Goal: Task Accomplishment & Management: Use online tool/utility

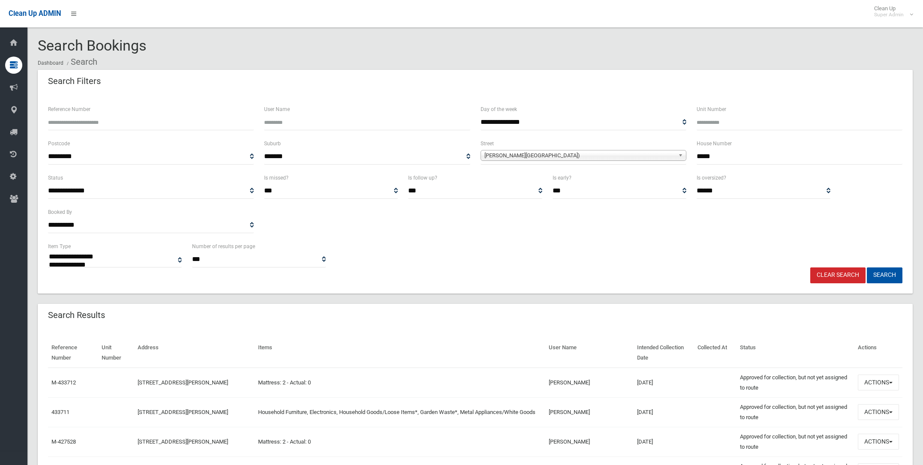
select select
click at [511, 153] on span "[PERSON_NAME][GEOGRAPHIC_DATA])" at bounding box center [579, 155] width 190 height 10
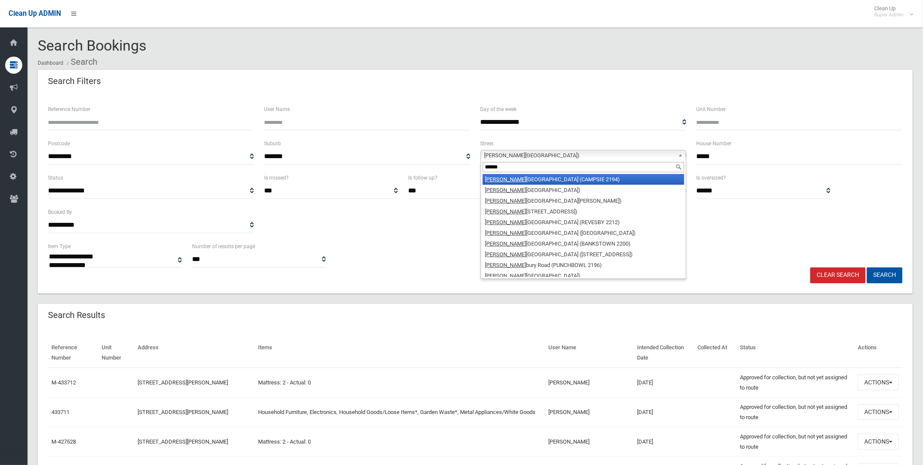
type input "******"
click at [521, 177] on li "[PERSON_NAME][GEOGRAPHIC_DATA] (CAMPSIE 2194)" at bounding box center [583, 179] width 201 height 11
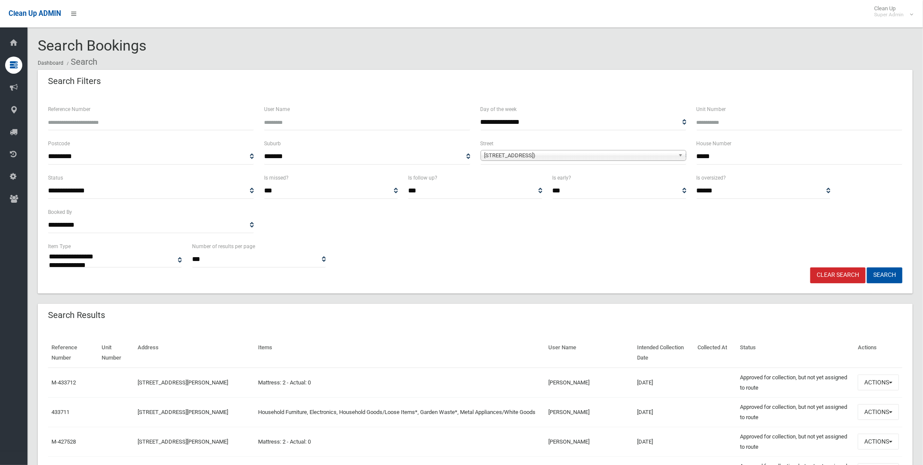
drag, startPoint x: 736, startPoint y: 155, endPoint x: 682, endPoint y: 150, distance: 54.3
click at [682, 150] on div "**********" at bounding box center [475, 155] width 865 height 34
type input "***"
click at [888, 272] on button "Search" at bounding box center [885, 276] width 36 height 16
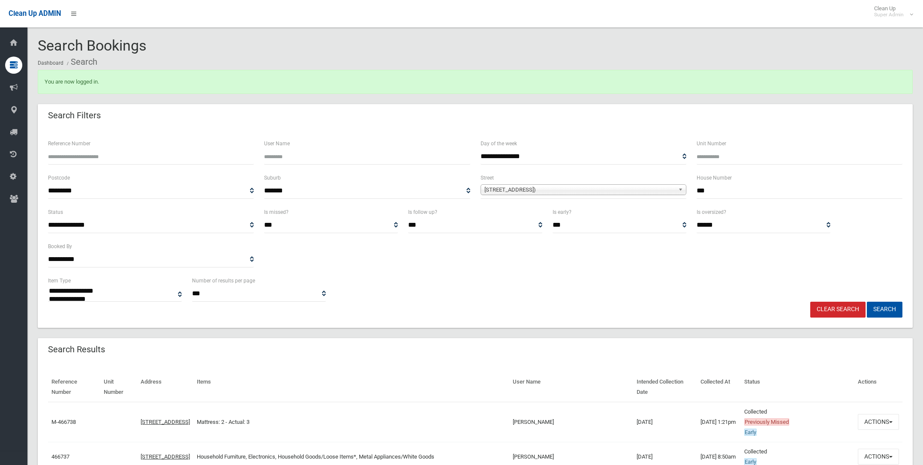
select select
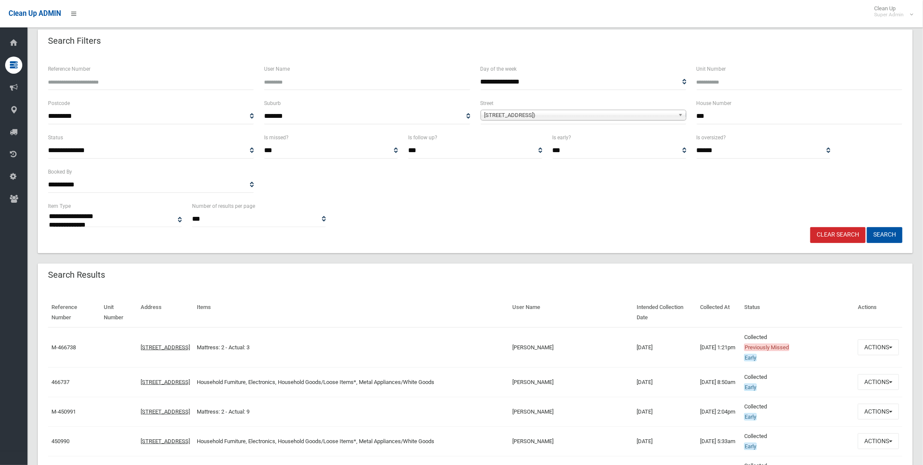
scroll to position [107, 0]
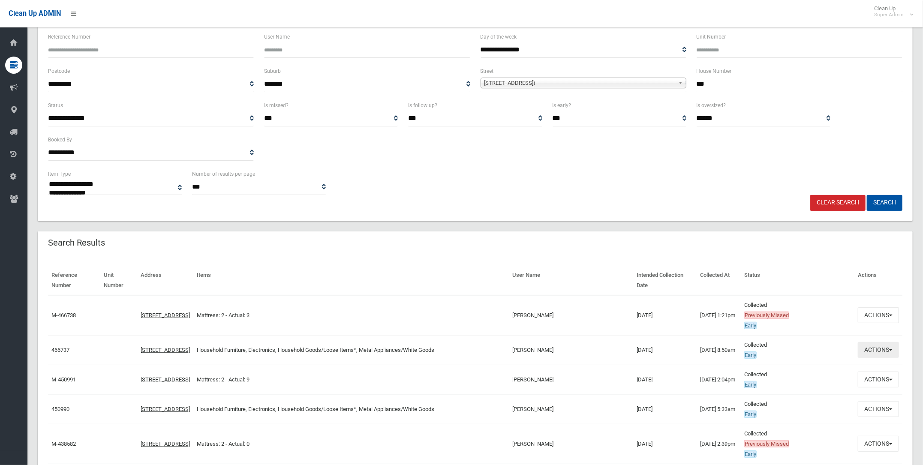
click at [870, 349] on button "Actions" at bounding box center [878, 350] width 41 height 16
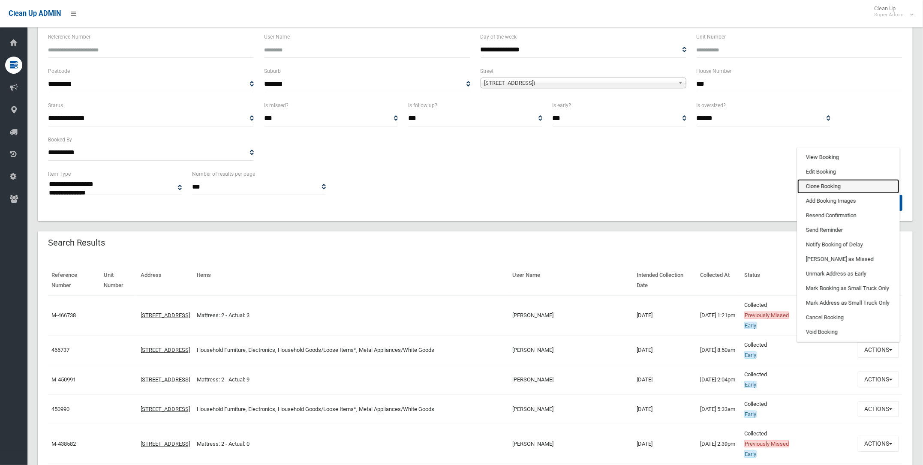
click at [815, 182] on link "Clone Booking" at bounding box center [848, 186] width 102 height 15
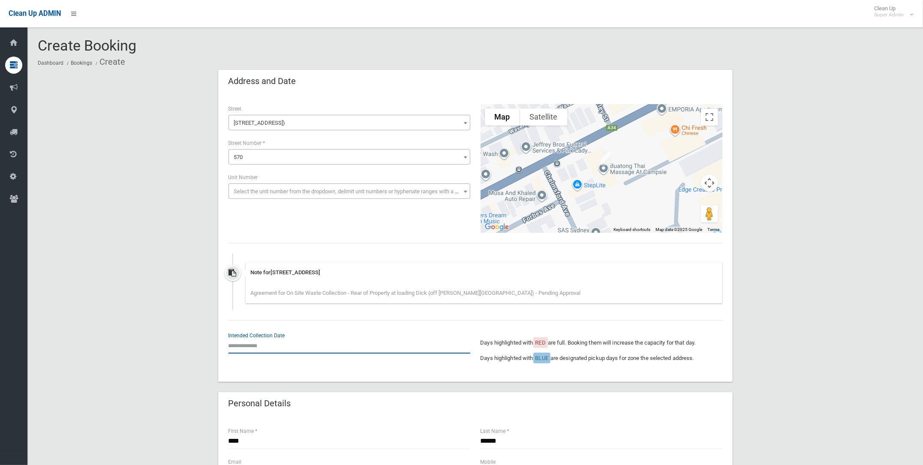
click at [247, 342] on input "text" at bounding box center [350, 346] width 242 height 16
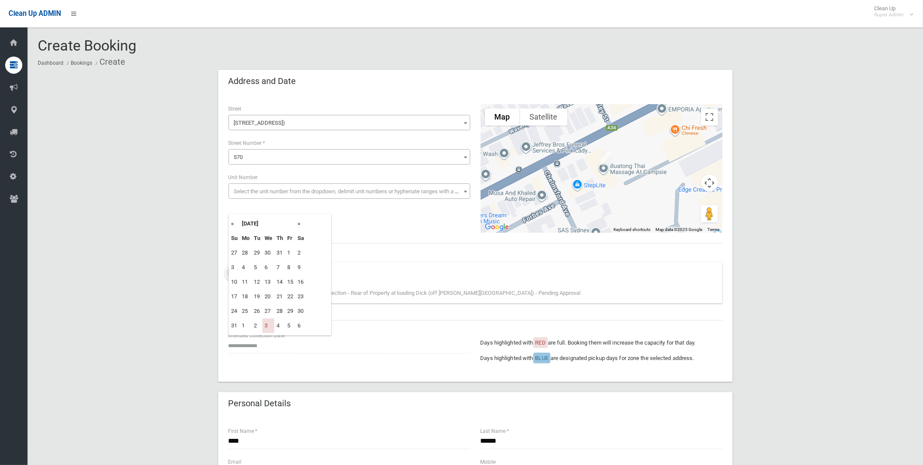
click at [298, 224] on th "»" at bounding box center [300, 223] width 11 height 15
click at [268, 263] on td "10" at bounding box center [268, 267] width 12 height 15
type input "**********"
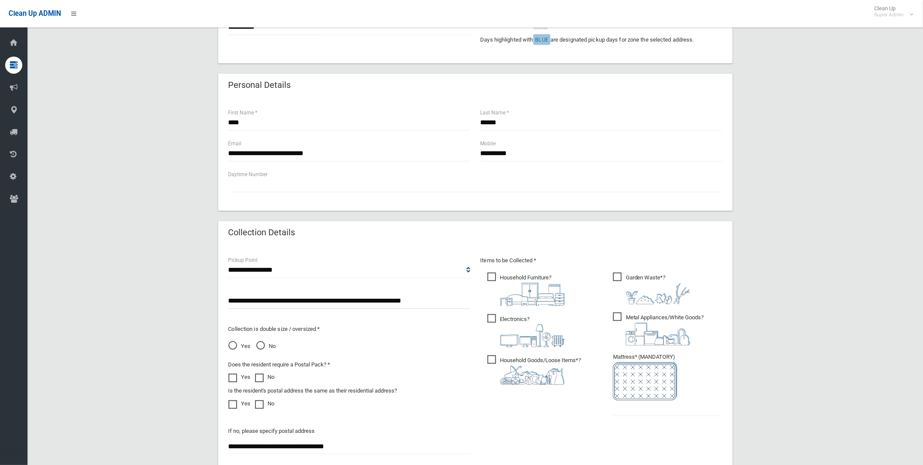
scroll to position [321, 0]
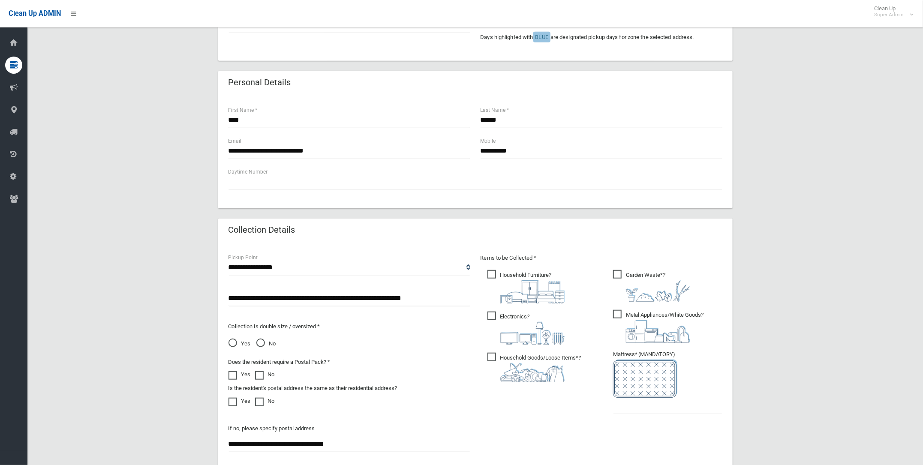
click at [612, 399] on ul "Garden Waste* ?" at bounding box center [664, 344] width 116 height 152
click at [620, 400] on input "text" at bounding box center [667, 406] width 109 height 16
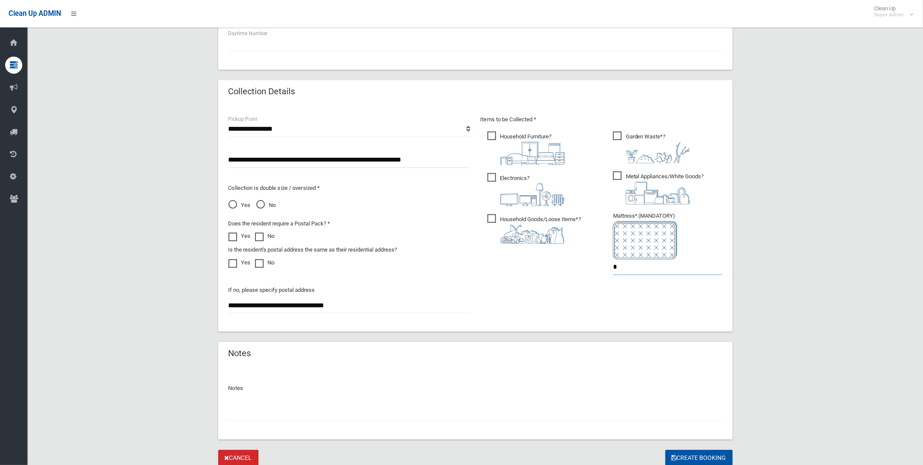
scroll to position [490, 0]
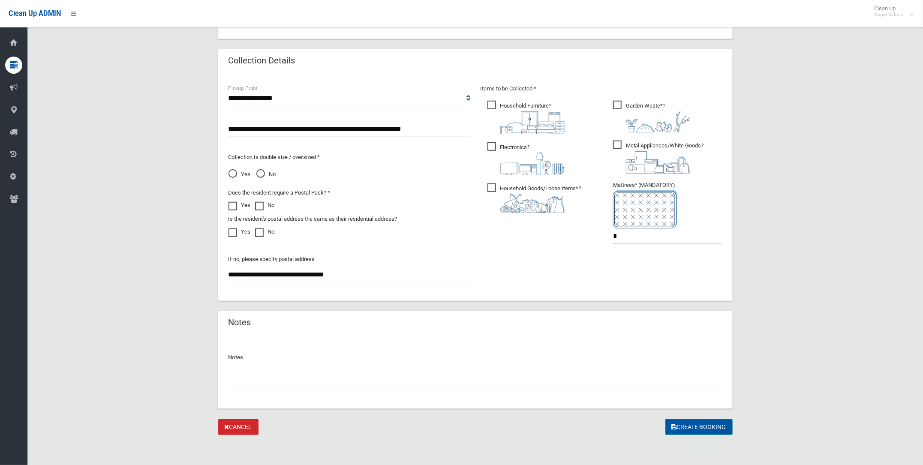
type input "*"
click at [681, 423] on button "Create Booking" at bounding box center [698, 427] width 67 height 16
